Goal: Information Seeking & Learning: Learn about a topic

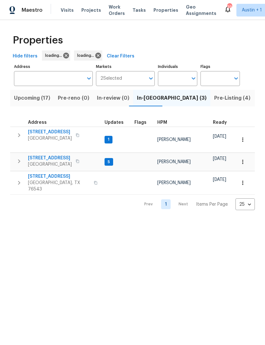
click at [26, 97] on span "Upcoming (17)" at bounding box center [32, 98] width 36 height 9
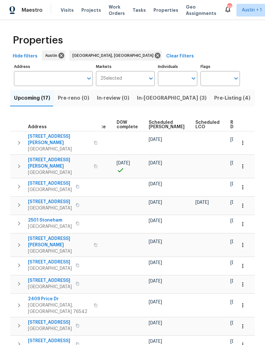
scroll to position [0, 166]
click at [151, 127] on span "Scheduled [PERSON_NAME]" at bounding box center [167, 124] width 36 height 9
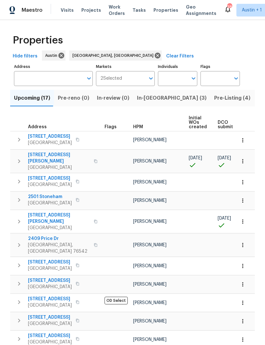
click at [148, 98] on span "In-[GEOGRAPHIC_DATA] (3)" at bounding box center [172, 98] width 70 height 9
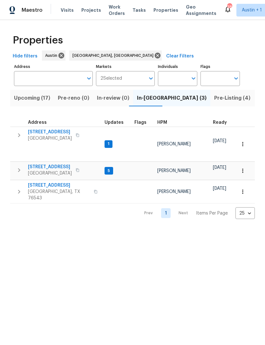
scroll to position [0, -4]
click at [24, 97] on span "Upcoming (17)" at bounding box center [32, 98] width 36 height 9
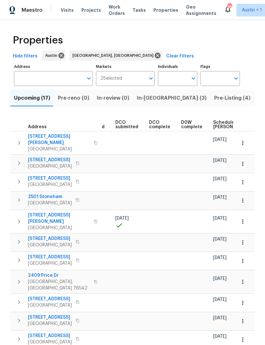
scroll to position [0, 103]
click at [216, 126] on span "Scheduled [PERSON_NAME]" at bounding box center [231, 124] width 36 height 9
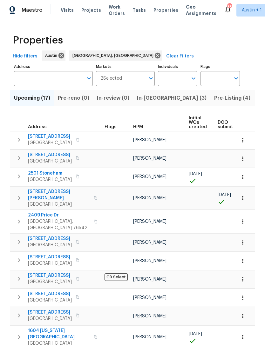
click at [42, 136] on span "[STREET_ADDRESS]" at bounding box center [50, 136] width 44 height 6
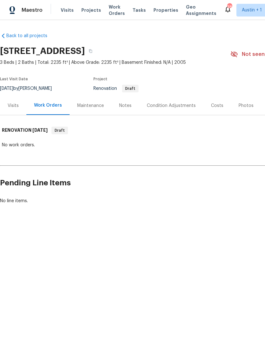
click at [17, 111] on div "Visits" at bounding box center [13, 105] width 26 height 19
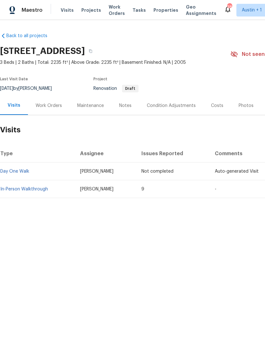
click at [48, 207] on div "Back to all projects [STREET_ADDRESS] 3 Beds | 2 Baths | Total: 2235 ft² | Abov…" at bounding box center [132, 130] width 265 height 221
click at [26, 190] on link "In-Person Walkthrough" at bounding box center [24, 189] width 48 height 4
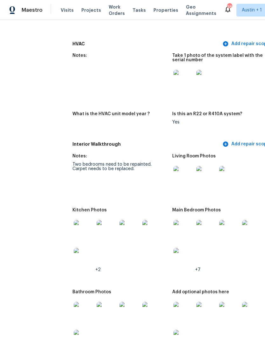
scroll to position [644, 5]
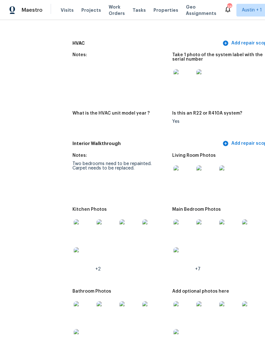
click at [74, 222] on img at bounding box center [84, 230] width 20 height 20
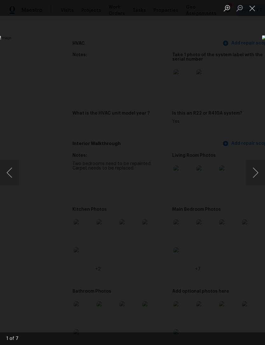
click at [256, 165] on button "Next image" at bounding box center [255, 172] width 19 height 25
click at [256, 166] on button "Next image" at bounding box center [255, 172] width 19 height 25
click at [255, 166] on button "Next image" at bounding box center [255, 172] width 19 height 25
click at [254, 167] on button "Next image" at bounding box center [255, 172] width 19 height 25
click at [253, 167] on button "Next image" at bounding box center [255, 172] width 19 height 25
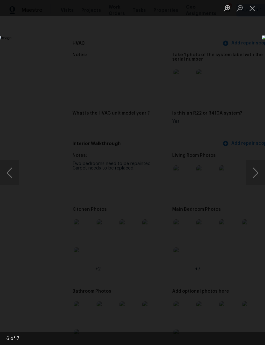
click at [253, 167] on button "Next image" at bounding box center [255, 172] width 19 height 25
click at [254, 167] on button "Next image" at bounding box center [255, 172] width 19 height 25
click at [255, 167] on button "Next image" at bounding box center [255, 172] width 19 height 25
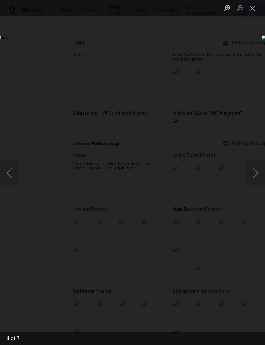
click at [255, 167] on button "Next image" at bounding box center [255, 172] width 19 height 25
click at [254, 166] on button "Next image" at bounding box center [255, 172] width 19 height 25
click at [255, 167] on button "Next image" at bounding box center [255, 172] width 19 height 25
click at [26, 66] on div "Lightbox" at bounding box center [132, 172] width 265 height 345
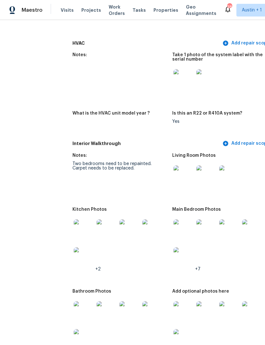
click at [174, 166] on img at bounding box center [184, 176] width 20 height 20
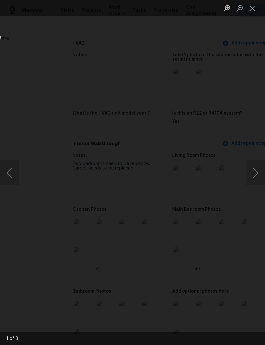
click at [253, 175] on button "Next image" at bounding box center [255, 172] width 19 height 25
click at [254, 176] on button "Next image" at bounding box center [255, 172] width 19 height 25
click at [255, 175] on button "Next image" at bounding box center [255, 172] width 19 height 25
click at [18, 71] on div "Lightbox" at bounding box center [132, 172] width 265 height 345
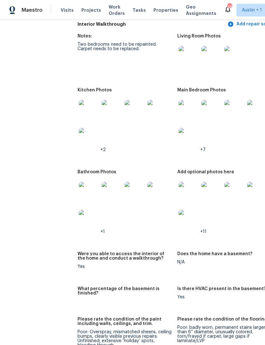
scroll to position [764, 0]
click at [79, 187] on img at bounding box center [89, 192] width 20 height 20
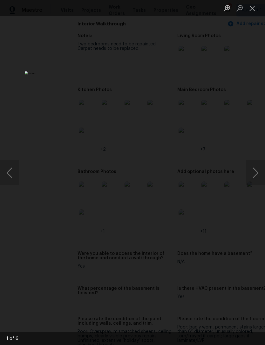
click at [255, 176] on button "Next image" at bounding box center [255, 172] width 19 height 25
click at [255, 174] on button "Next image" at bounding box center [255, 172] width 19 height 25
click at [252, 8] on button "Close lightbox" at bounding box center [252, 8] width 13 height 11
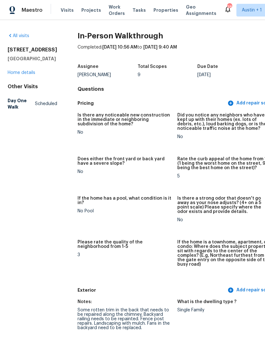
scroll to position [0, 0]
click at [19, 71] on link "Home details" at bounding box center [22, 73] width 28 height 4
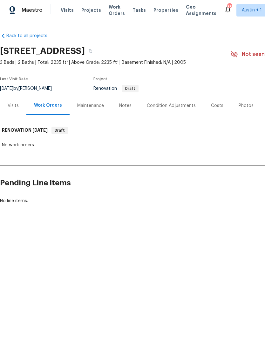
click at [12, 107] on div "Visits" at bounding box center [13, 106] width 11 height 6
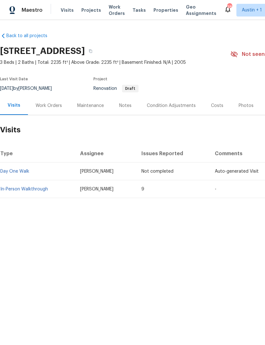
click at [10, 171] on link "Day One Walk" at bounding box center [14, 171] width 29 height 4
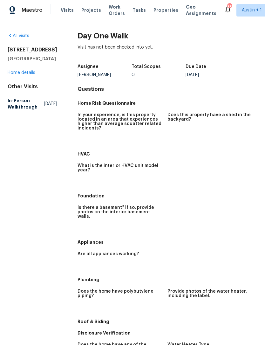
click at [19, 68] on div "1517 Silver Oak Trl Cedar Park, TX 78613 Home details" at bounding box center [33, 61] width 50 height 29
click at [17, 73] on link "Home details" at bounding box center [22, 73] width 28 height 4
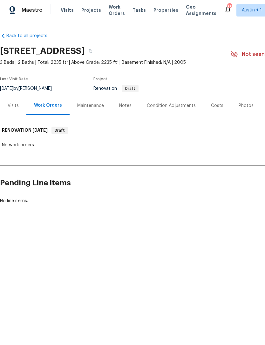
click at [10, 109] on div "Visits" at bounding box center [13, 106] width 11 height 6
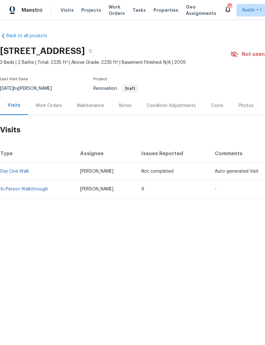
click at [158, 13] on span "Properties" at bounding box center [165, 10] width 25 height 6
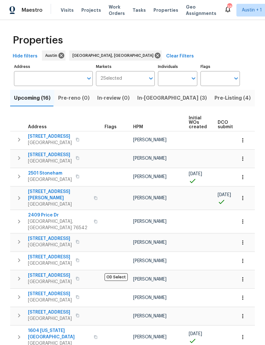
click at [40, 134] on span "[STREET_ADDRESS]" at bounding box center [50, 136] width 44 height 6
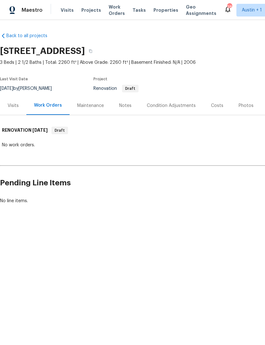
click at [11, 107] on div "Visits" at bounding box center [13, 106] width 11 height 6
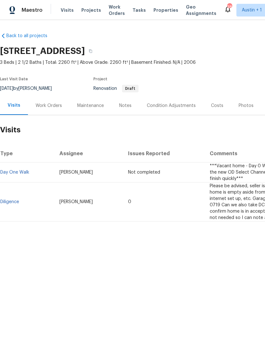
click at [67, 10] on span "Visits" at bounding box center [67, 10] width 13 height 6
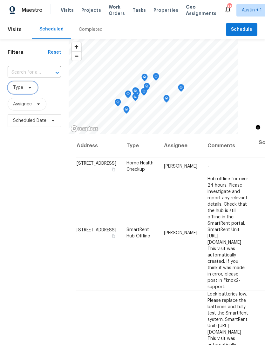
click at [22, 86] on span "Type" at bounding box center [18, 88] width 10 height 6
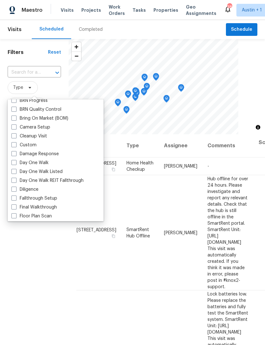
scroll to position [60, 0]
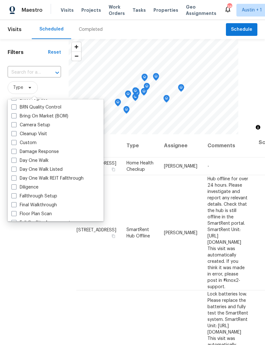
click at [13, 160] on span at bounding box center [13, 160] width 5 height 5
click at [13, 160] on input "Day One Walk" at bounding box center [13, 160] width 4 height 4
checkbox input "true"
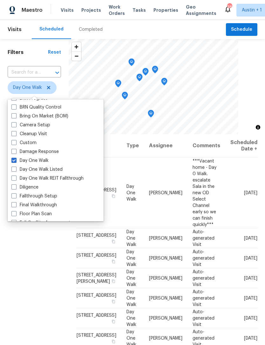
click at [24, 256] on div "Filters Reset ​ Day One Walk Assignee Scheduled Date" at bounding box center [34, 225] width 69 height 372
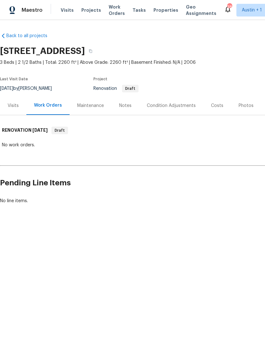
click at [12, 102] on div "Visits" at bounding box center [13, 105] width 26 height 19
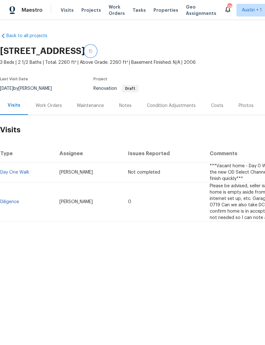
click at [92, 51] on icon "button" at bounding box center [90, 51] width 3 height 3
